Goal: Task Accomplishment & Management: Manage account settings

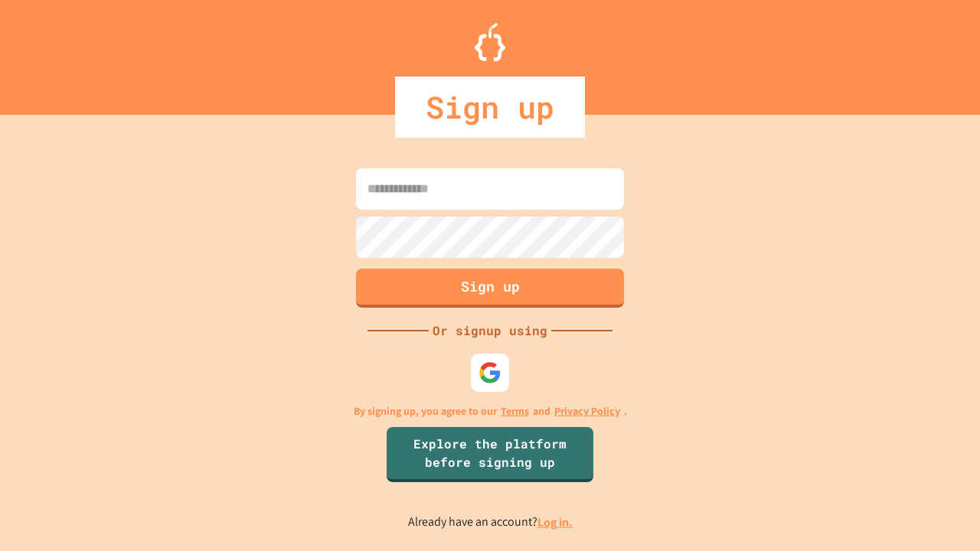
click at [556, 522] on link "Log in." at bounding box center [554, 523] width 35 height 16
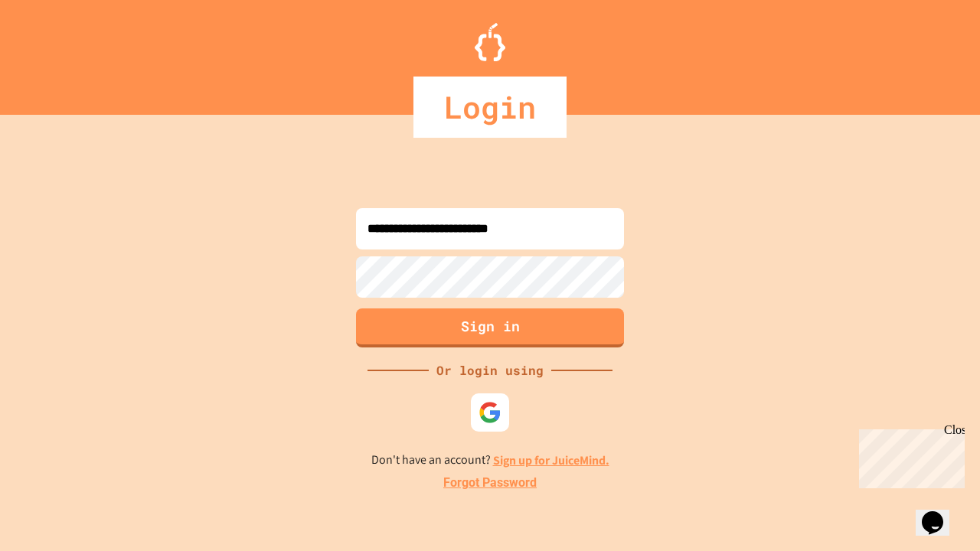
type input "**********"
